Goal: Task Accomplishment & Management: Use online tool/utility

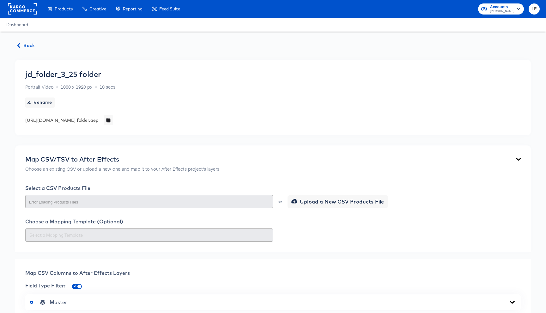
click at [23, 49] on span "Back" at bounding box center [26, 46] width 17 height 8
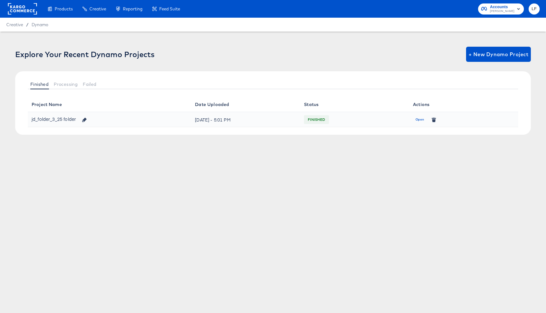
click at [61, 119] on div "jd_folder_3_25 folder" at bounding box center [61, 119] width 59 height 11
click at [416, 120] on span "Open" at bounding box center [419, 120] width 9 height 6
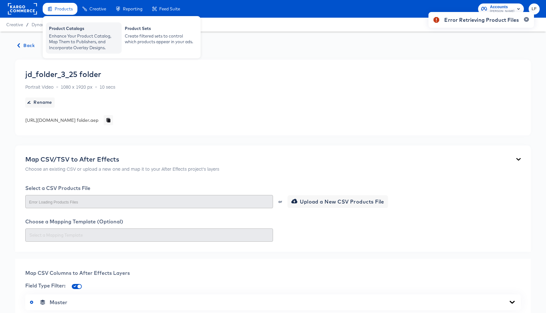
click at [86, 39] on div "Enhance Your Product Catalog, Map Them to Publishers, and Incorporate Overlay D…" at bounding box center [83, 42] width 69 height 18
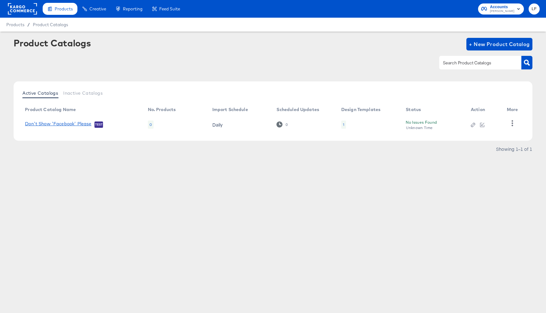
click at [63, 126] on link "Don't Show 'Facebook' Please" at bounding box center [58, 124] width 66 height 6
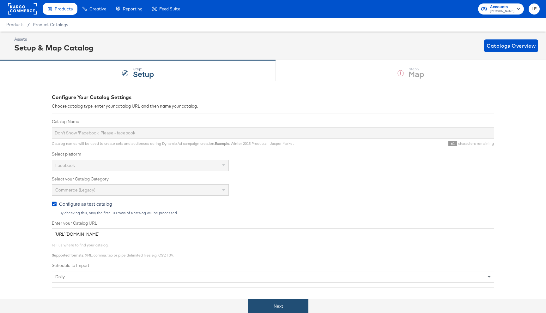
click at [287, 305] on button "Next" at bounding box center [278, 306] width 60 height 14
